Goal: Information Seeking & Learning: Learn about a topic

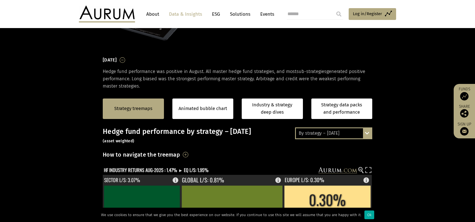
scroll to position [56, 0]
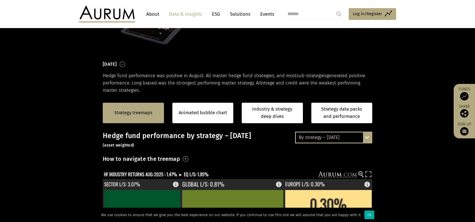
click at [360, 139] on div "By strategy – [DATE]" at bounding box center [334, 138] width 76 height 10
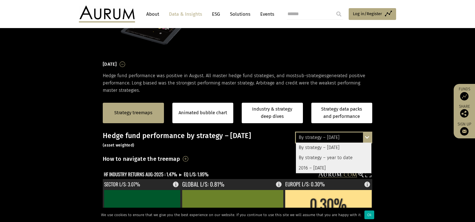
click at [328, 156] on div "By strategy – year to date" at bounding box center [334, 158] width 76 height 10
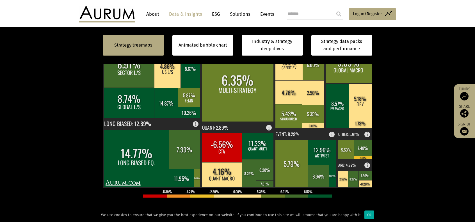
scroll to position [187, 0]
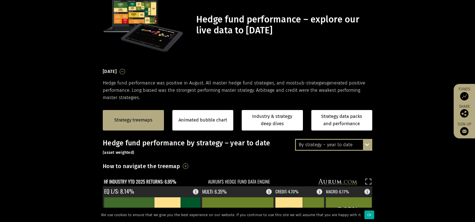
scroll to position [84, 0]
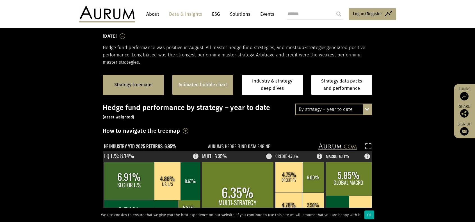
click at [203, 77] on div "Animated bubble chart" at bounding box center [202, 85] width 61 height 21
